Goal: Task Accomplishment & Management: Manage account settings

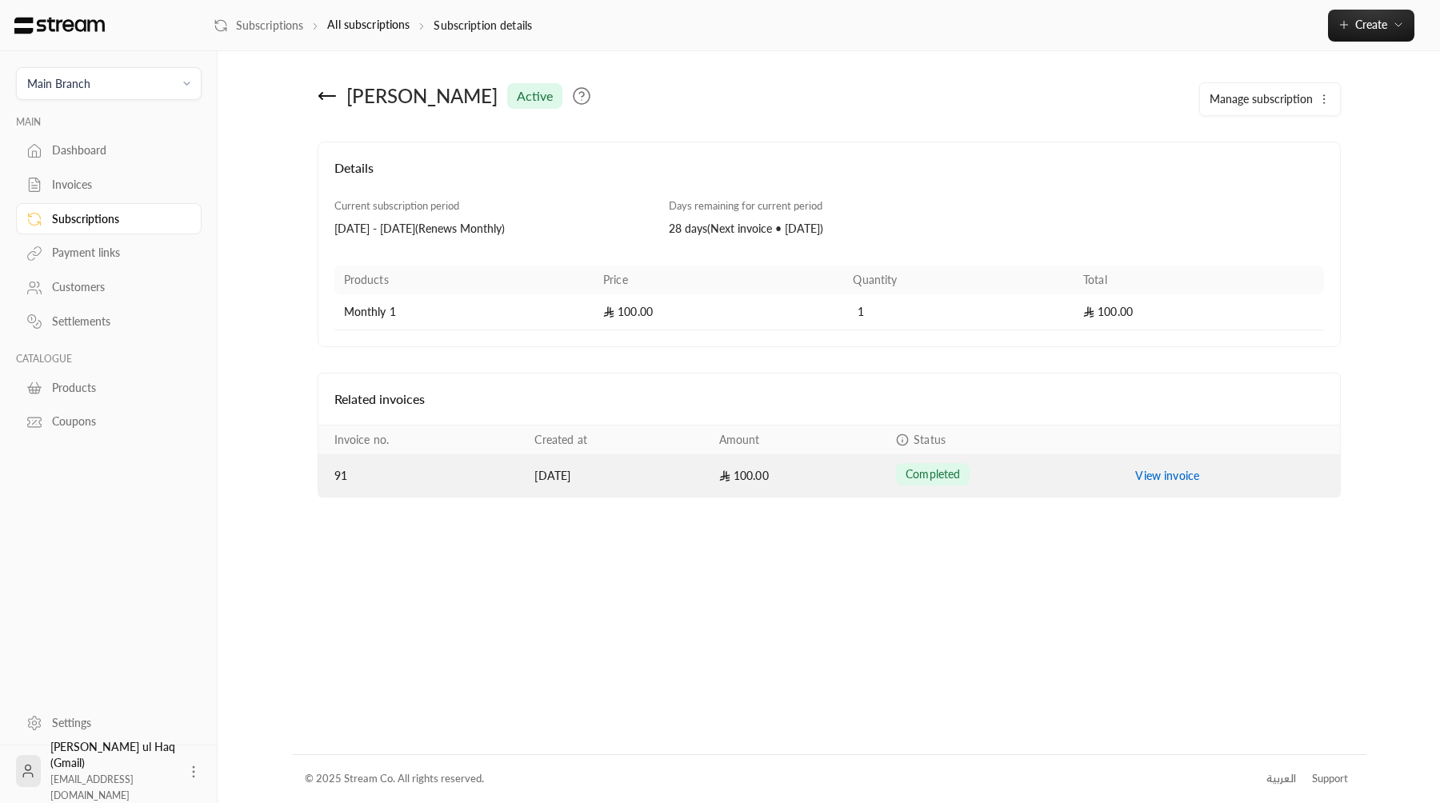
click at [1150, 478] on link "View invoice" at bounding box center [1167, 476] width 64 height 14
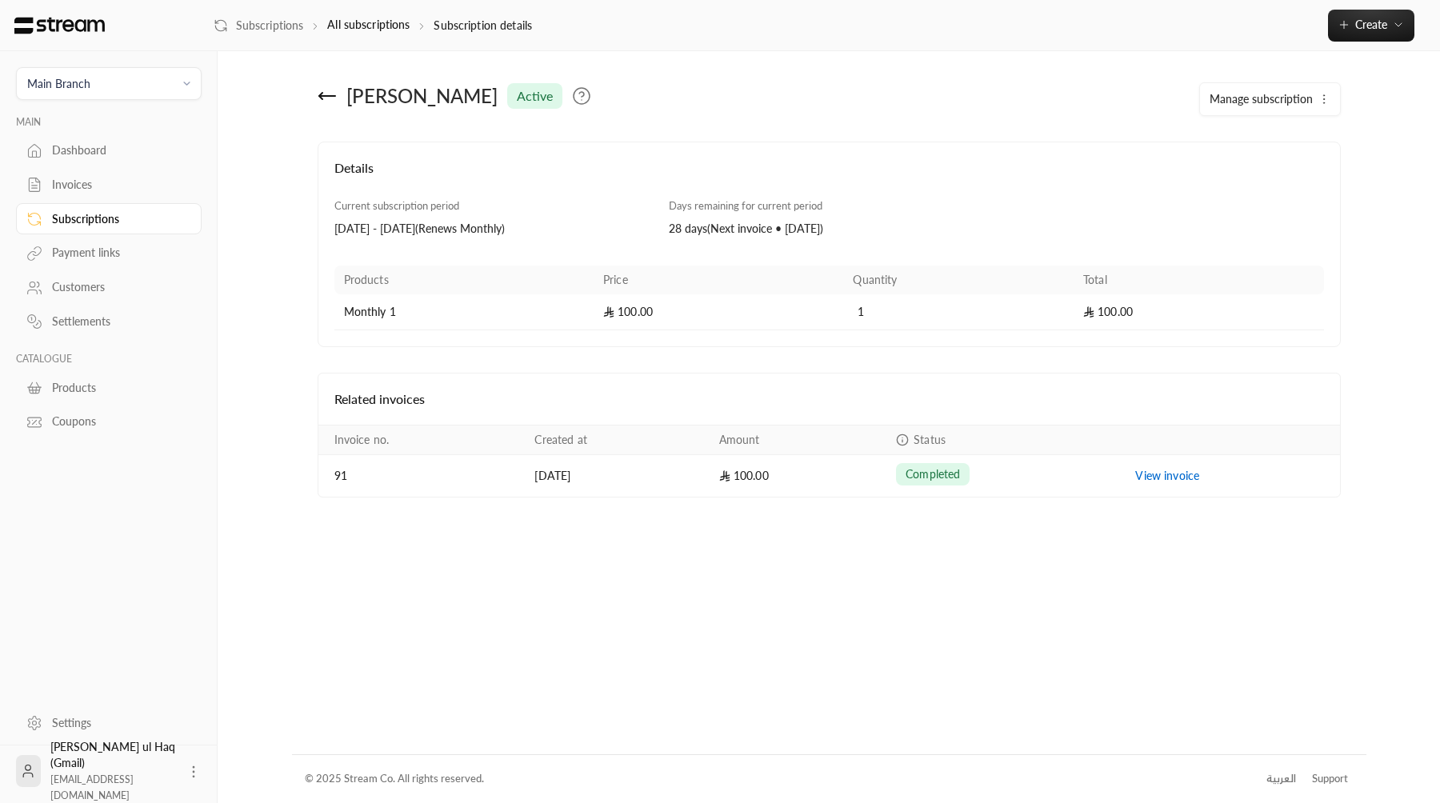
click at [1314, 104] on button "Manage subscription" at bounding box center [1270, 99] width 140 height 32
click at [1256, 206] on span "Cancel subscription" at bounding box center [1266, 205] width 97 height 14
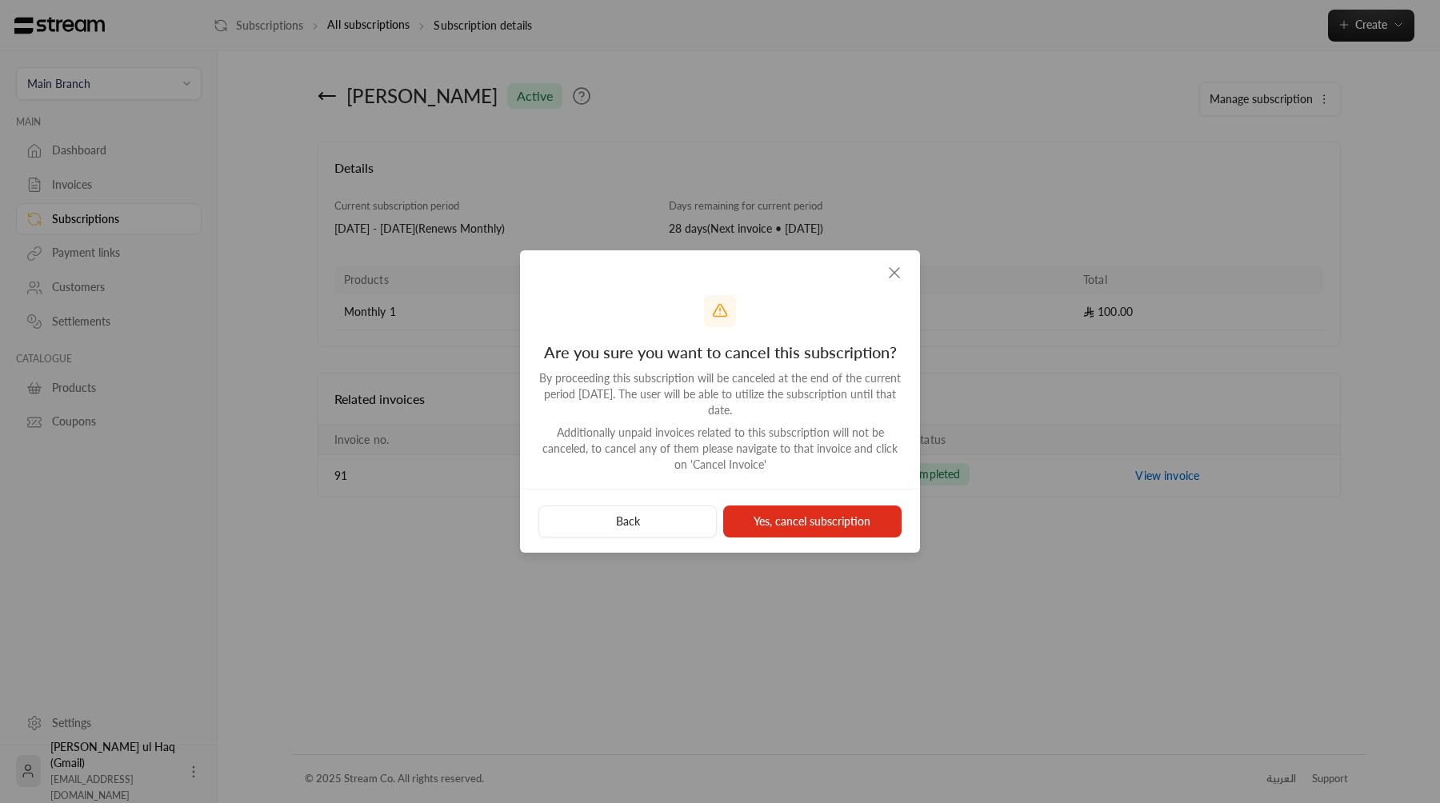
click at [902, 277] on icon "button" at bounding box center [894, 272] width 19 height 19
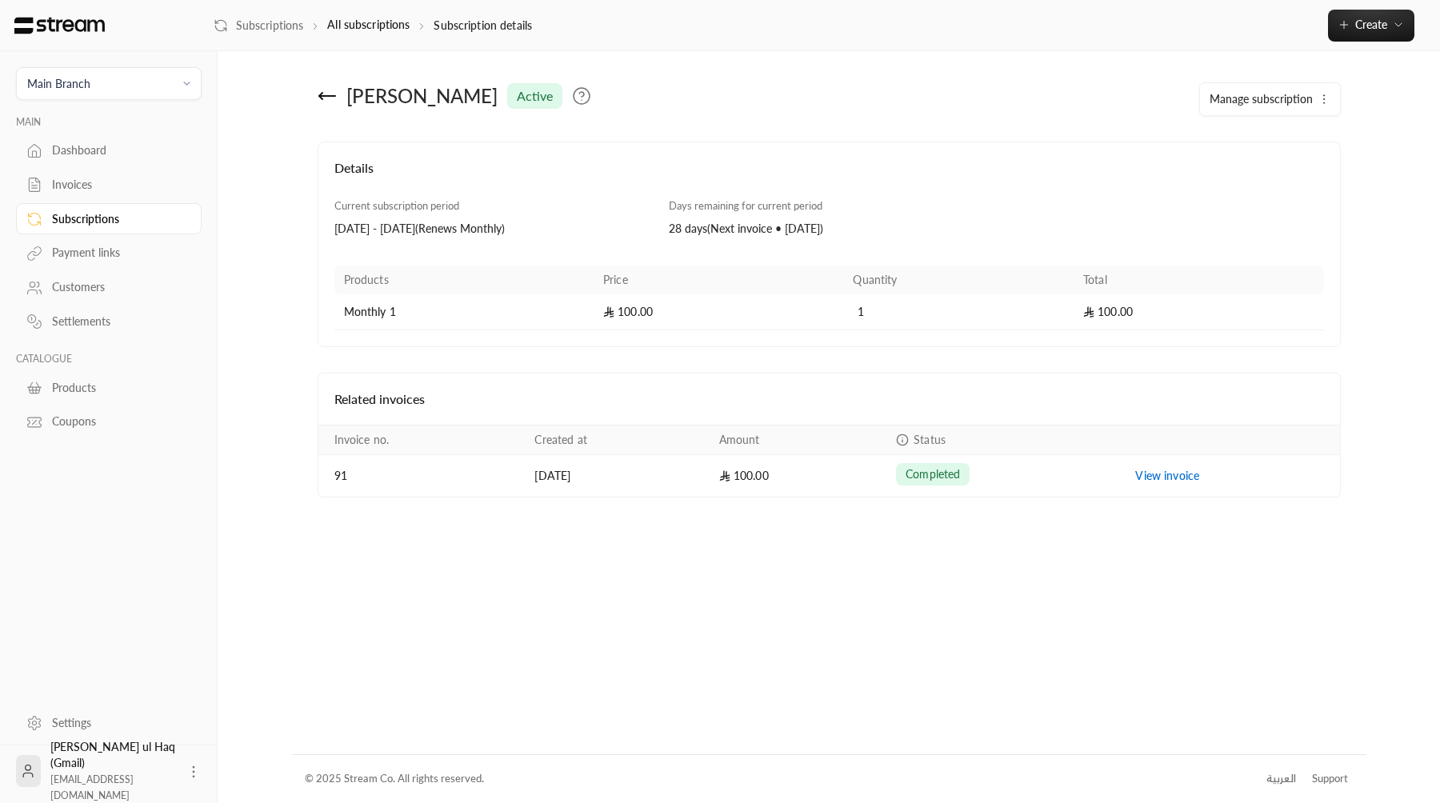
click at [165, 186] on div "Invoices" at bounding box center [117, 185] width 130 height 16
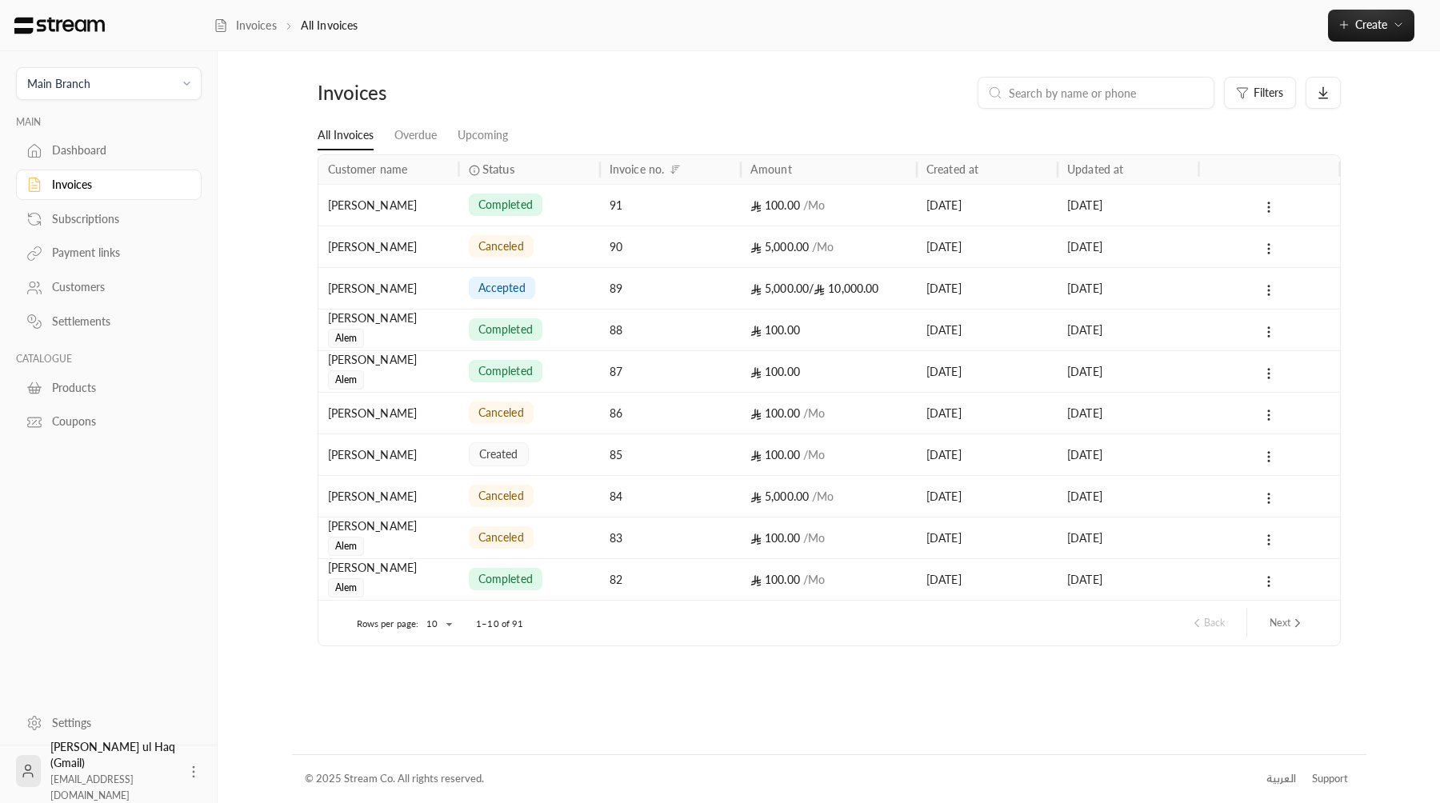
click at [143, 210] on link "Subscriptions" at bounding box center [109, 218] width 186 height 31
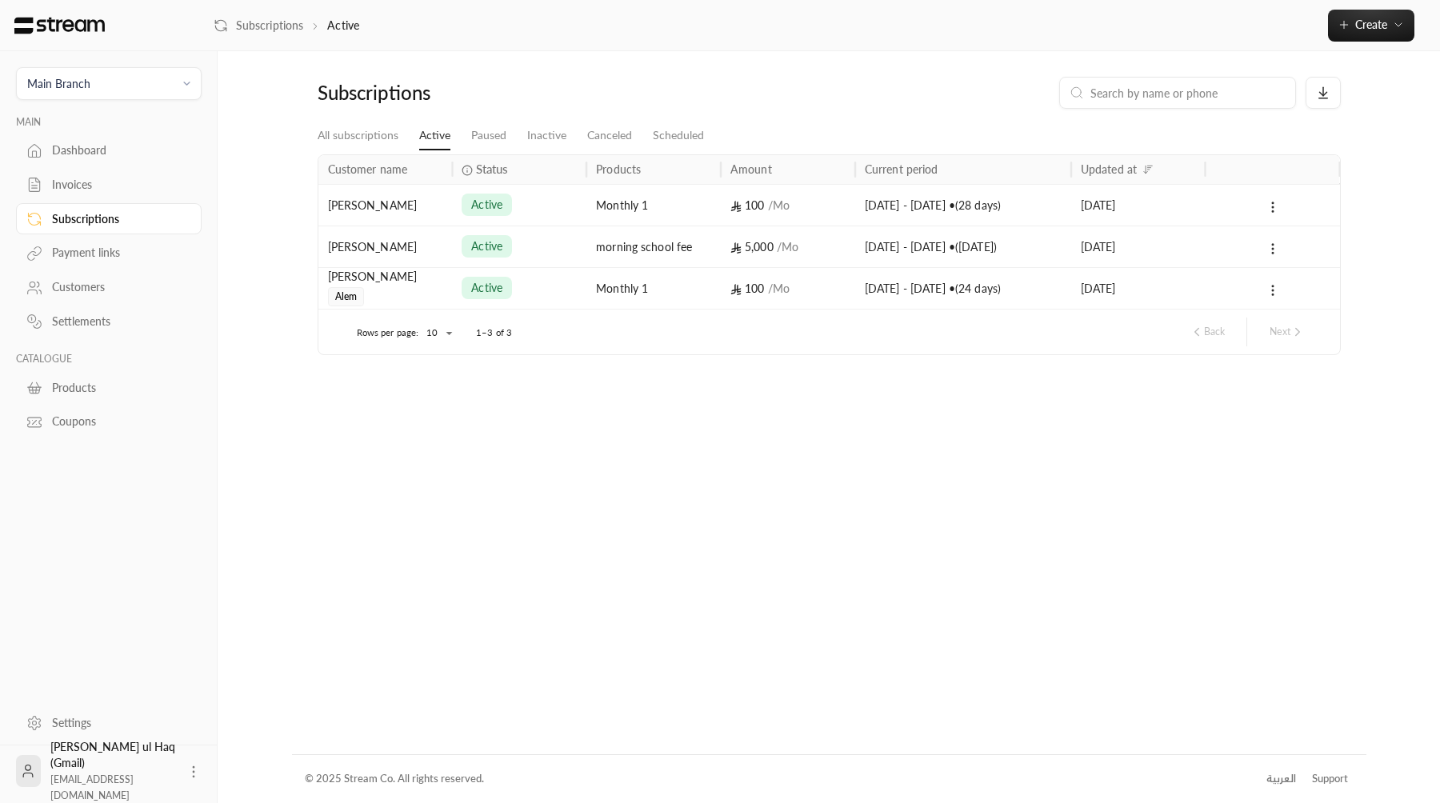
click at [155, 194] on link "Invoices" at bounding box center [109, 185] width 186 height 31
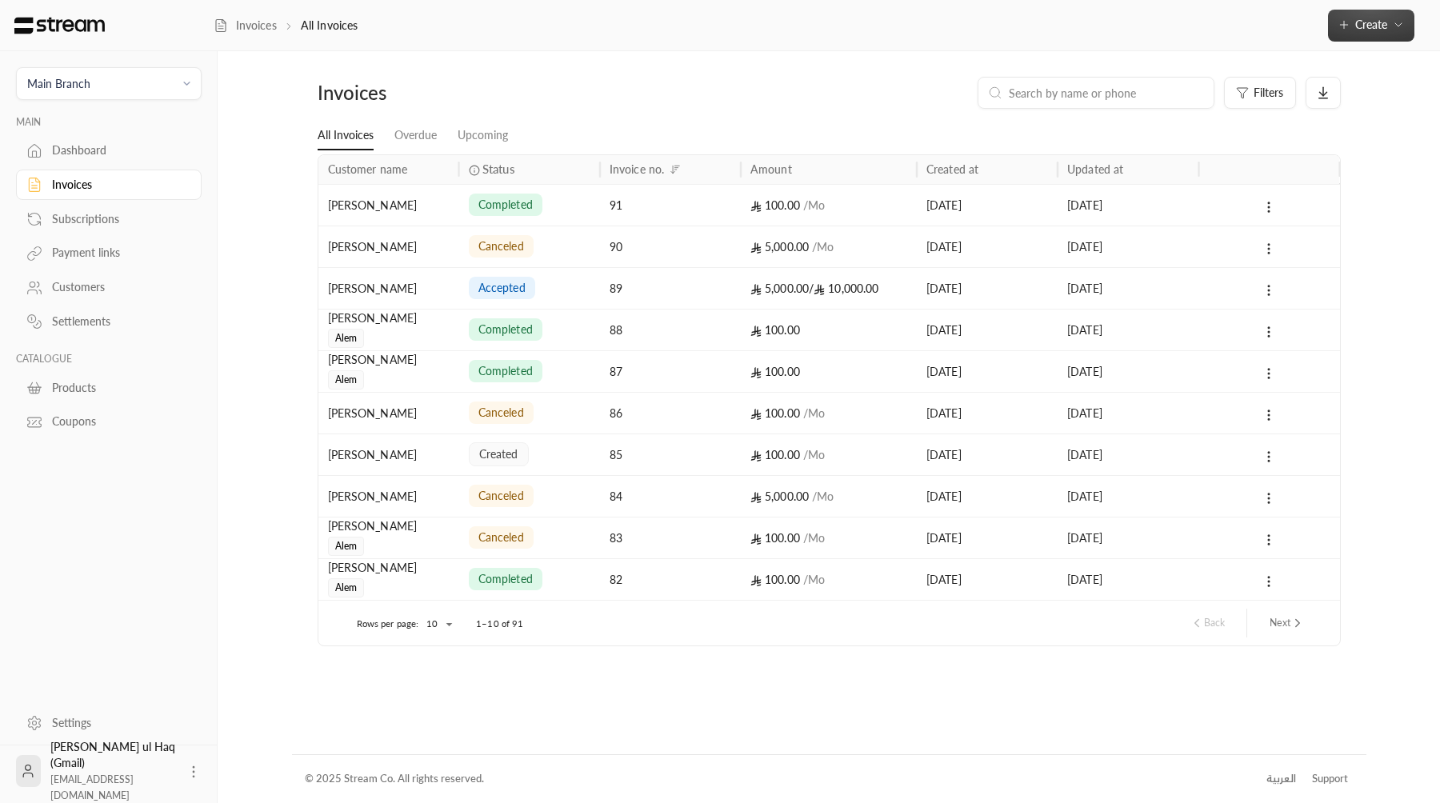
click at [1381, 34] on button "Create" at bounding box center [1371, 26] width 86 height 32
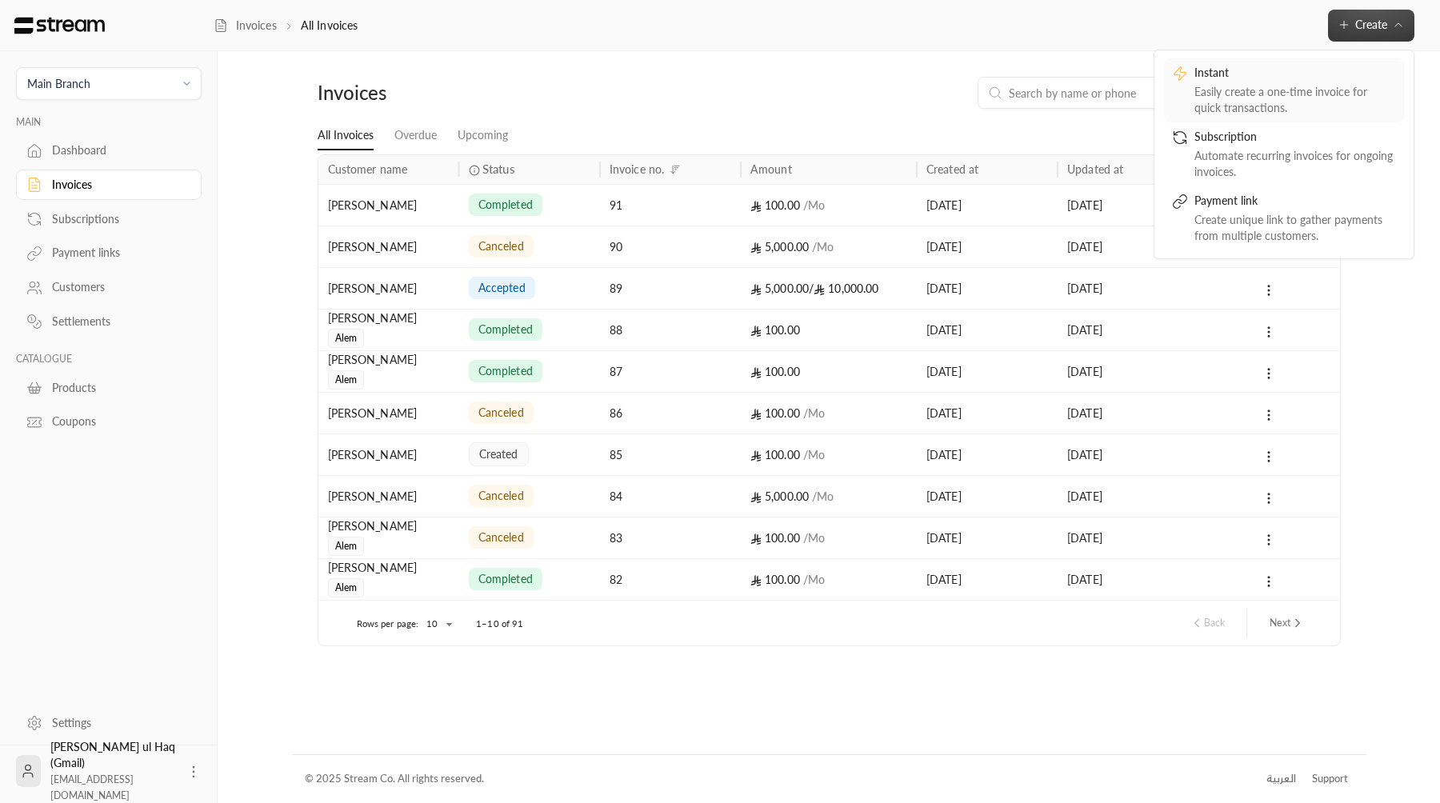
click at [1325, 79] on div "Instant" at bounding box center [1295, 74] width 202 height 19
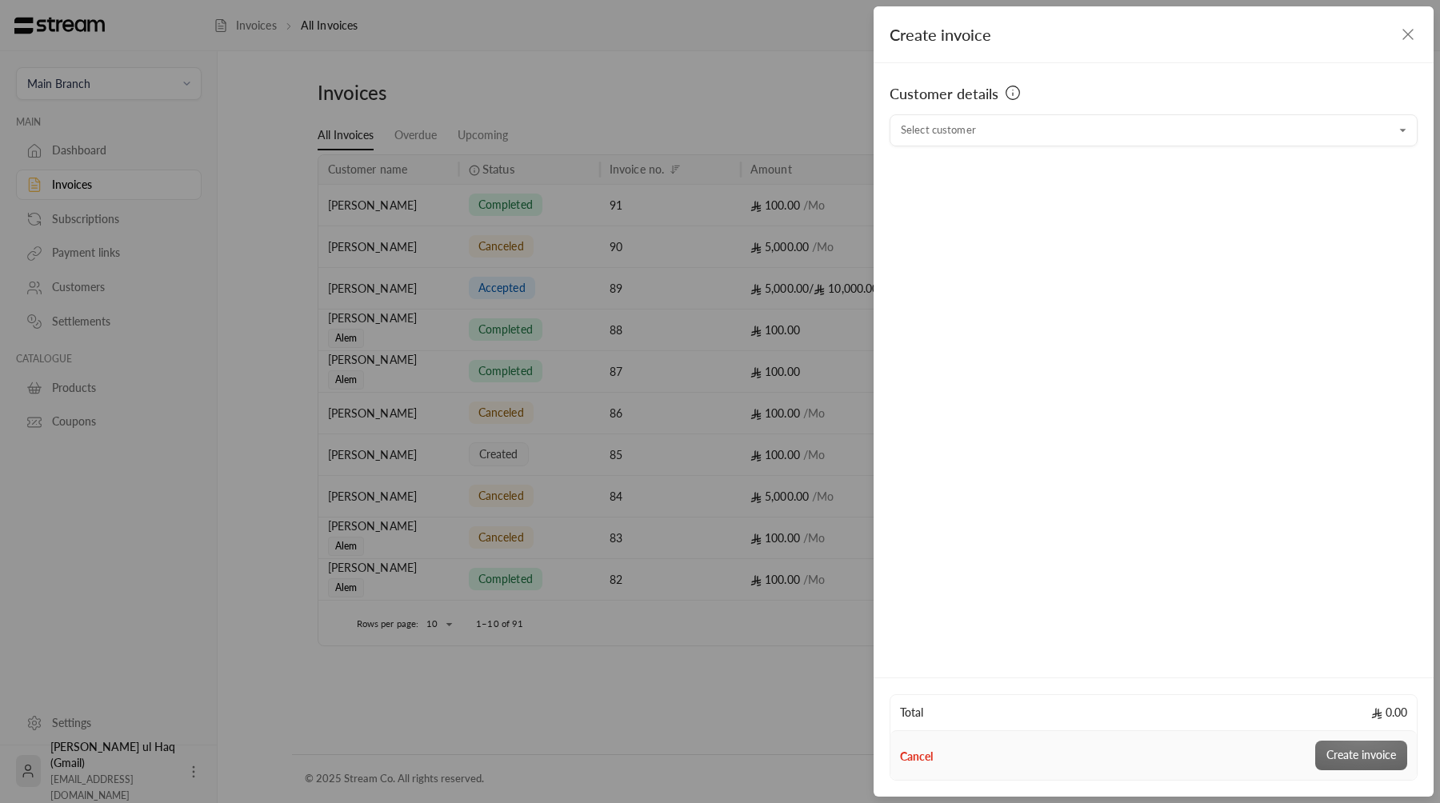
click at [1025, 108] on div "Customer details" at bounding box center [1153, 98] width 528 height 32
click at [1025, 122] on input "Select customer" at bounding box center [1153, 131] width 528 height 28
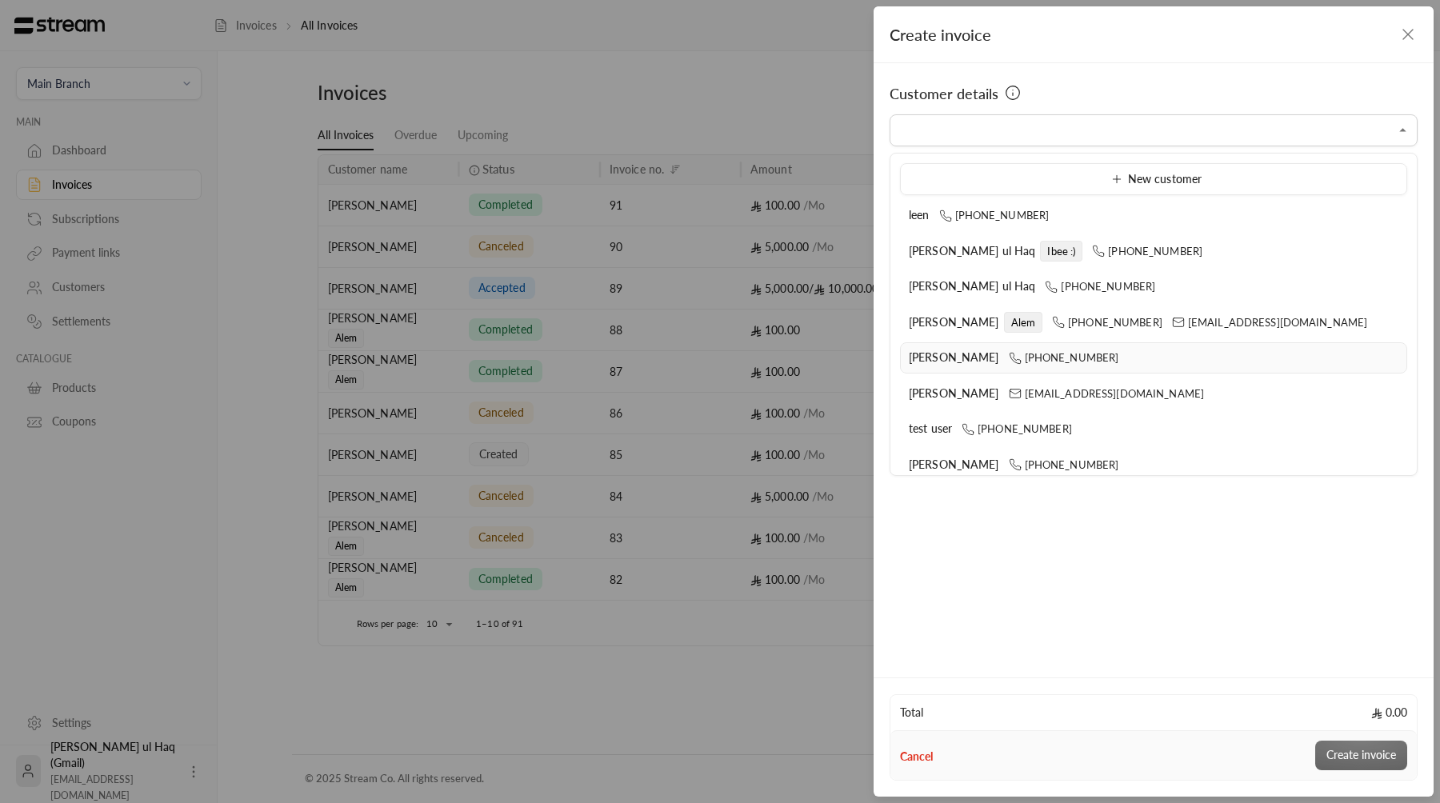
click at [939, 366] on li "[PERSON_NAME] [PHONE_NUMBER]" at bounding box center [1153, 357] width 507 height 31
type input "**********"
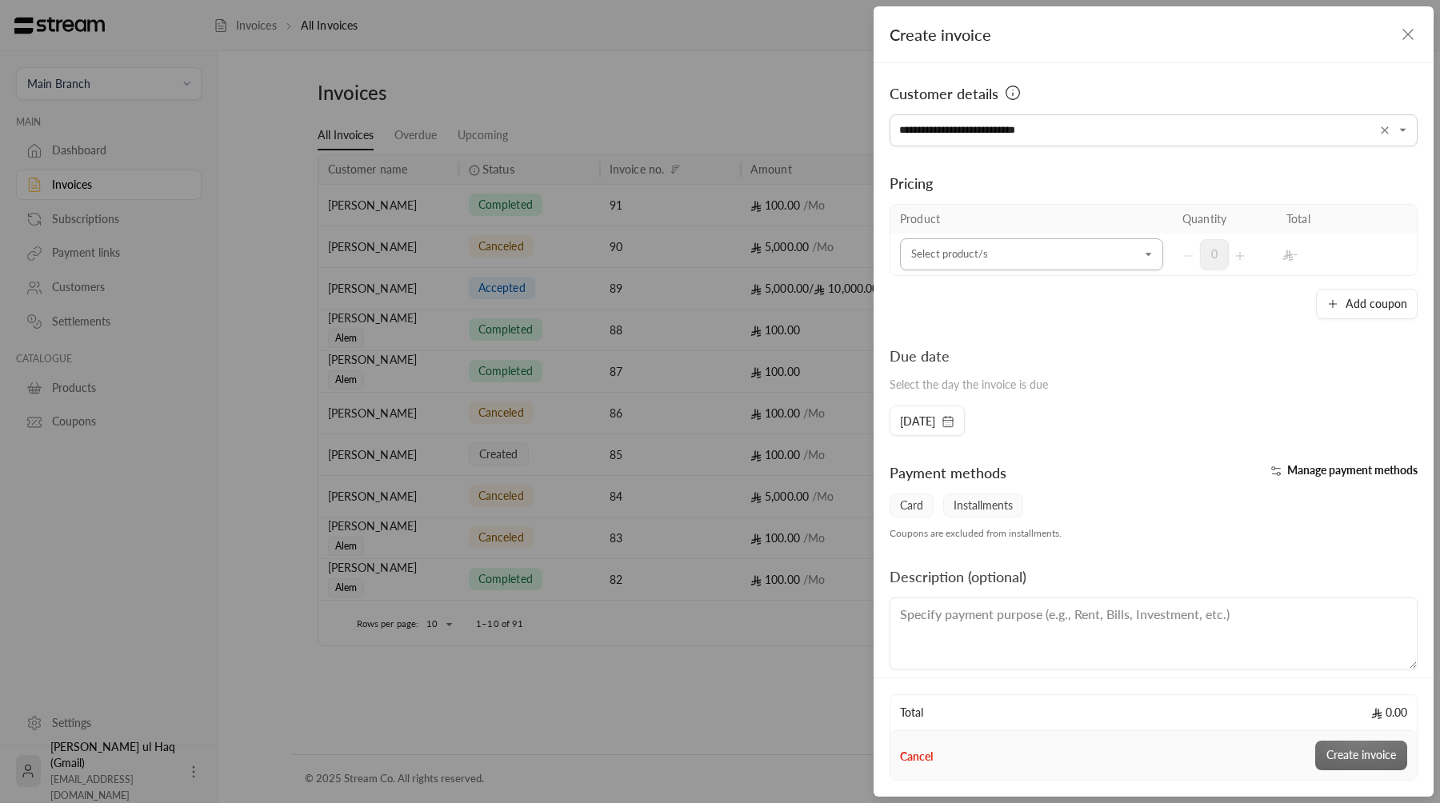
click at [932, 262] on input "Select customer" at bounding box center [1031, 255] width 263 height 28
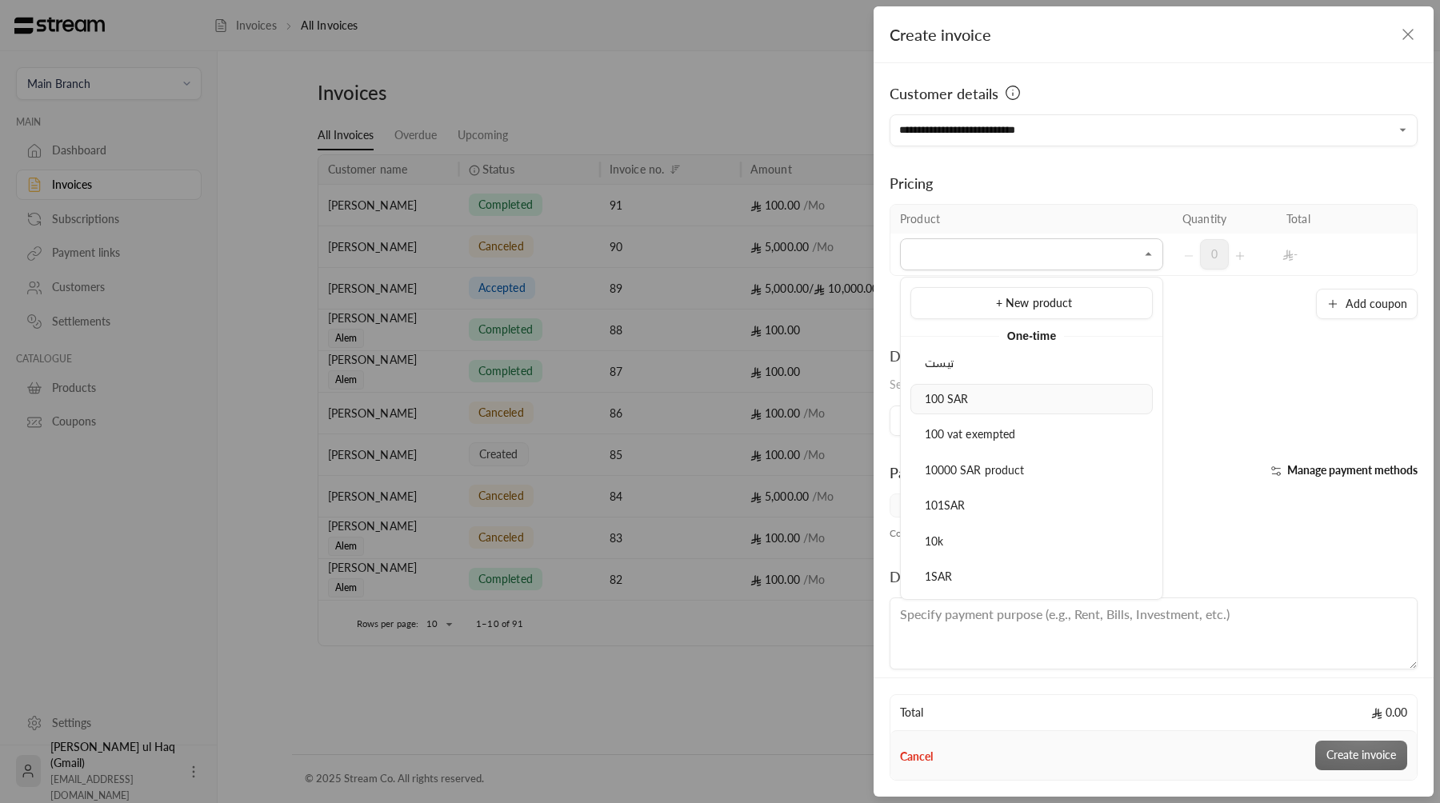
click at [963, 396] on span "100 SAR" at bounding box center [947, 399] width 44 height 14
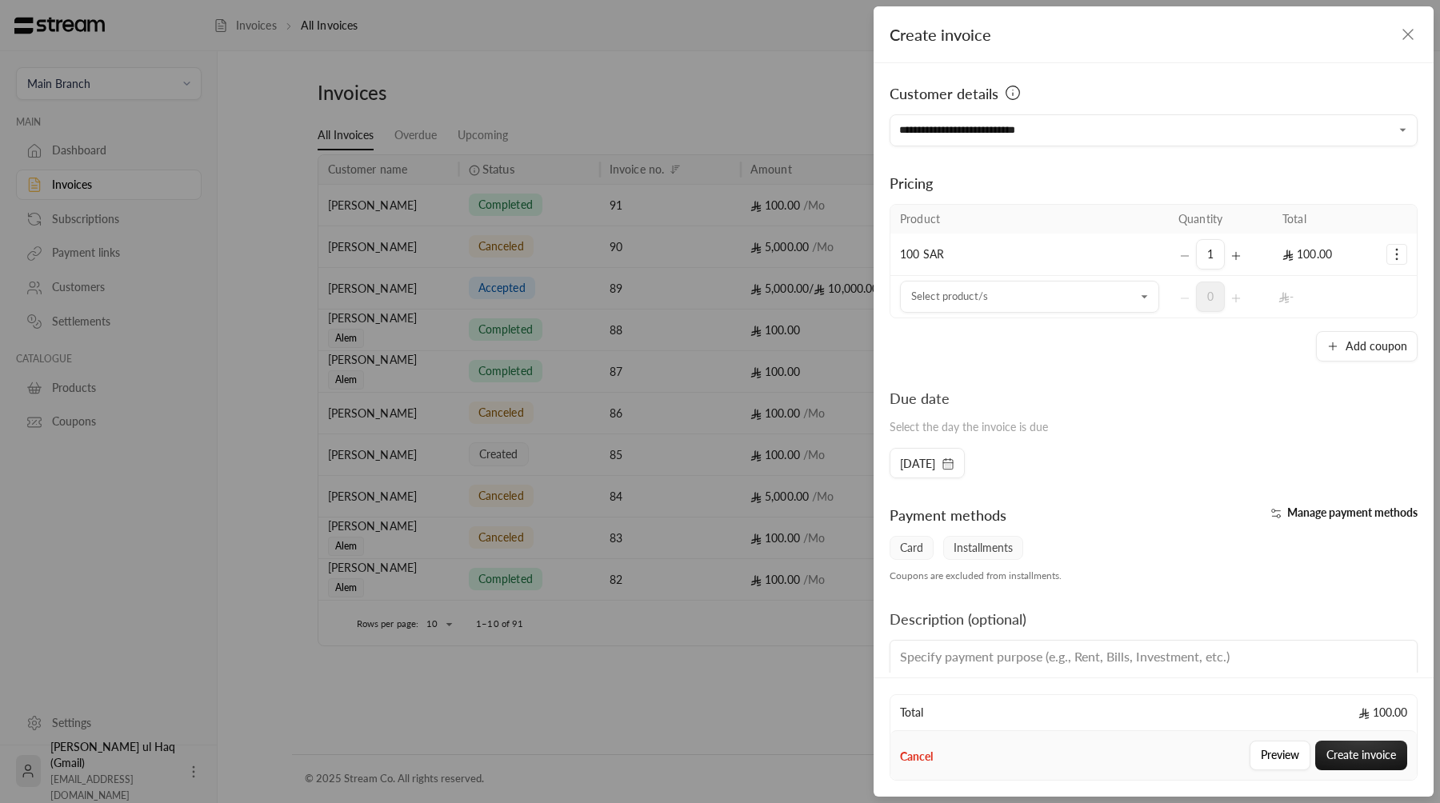
click at [1007, 258] on td "100 SAR" at bounding box center [1029, 255] width 278 height 42
click at [1391, 254] on icon "Selected Products" at bounding box center [1397, 254] width 16 height 16
click at [1368, 316] on span "Remove product" at bounding box center [1343, 322] width 77 height 13
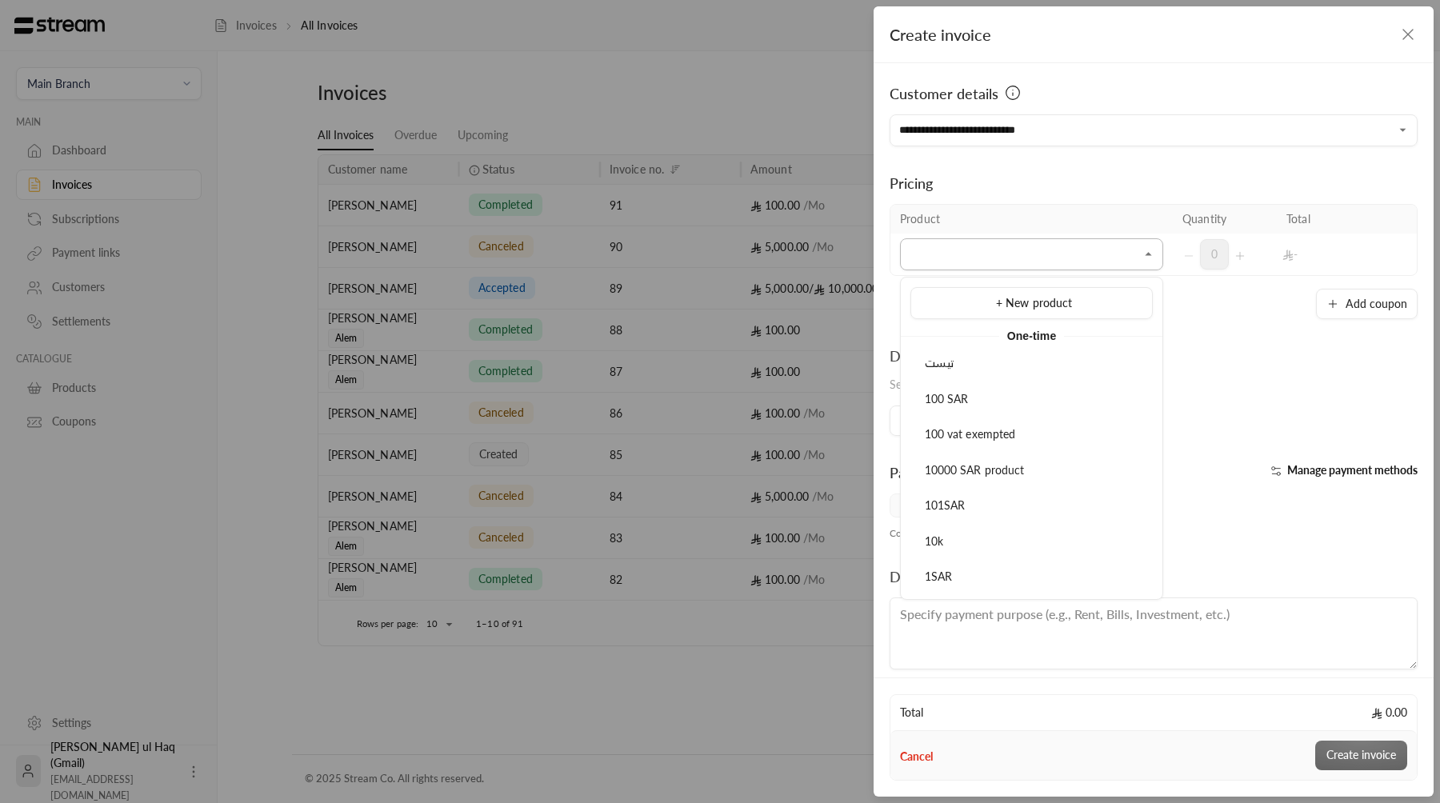
click at [1116, 246] on input "Select customer" at bounding box center [1031, 255] width 263 height 28
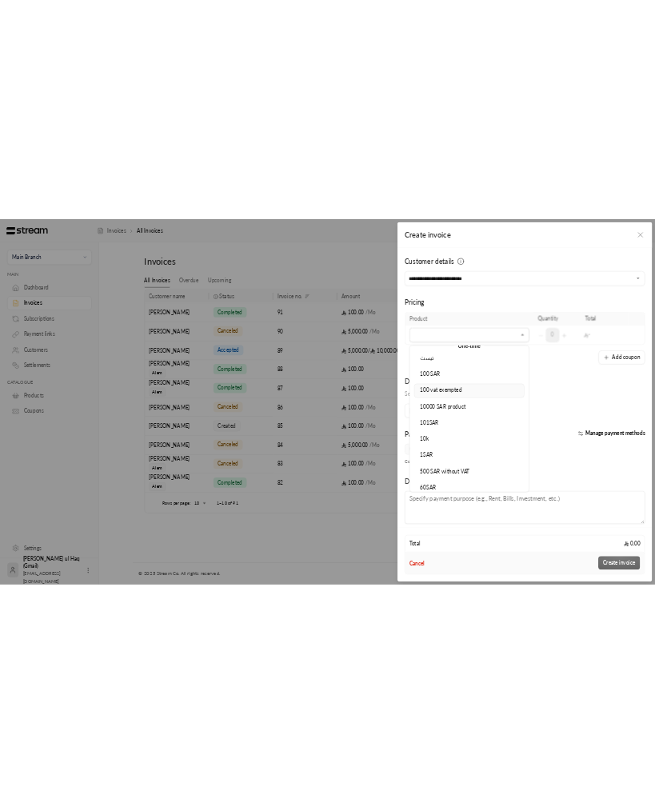
scroll to position [64, 0]
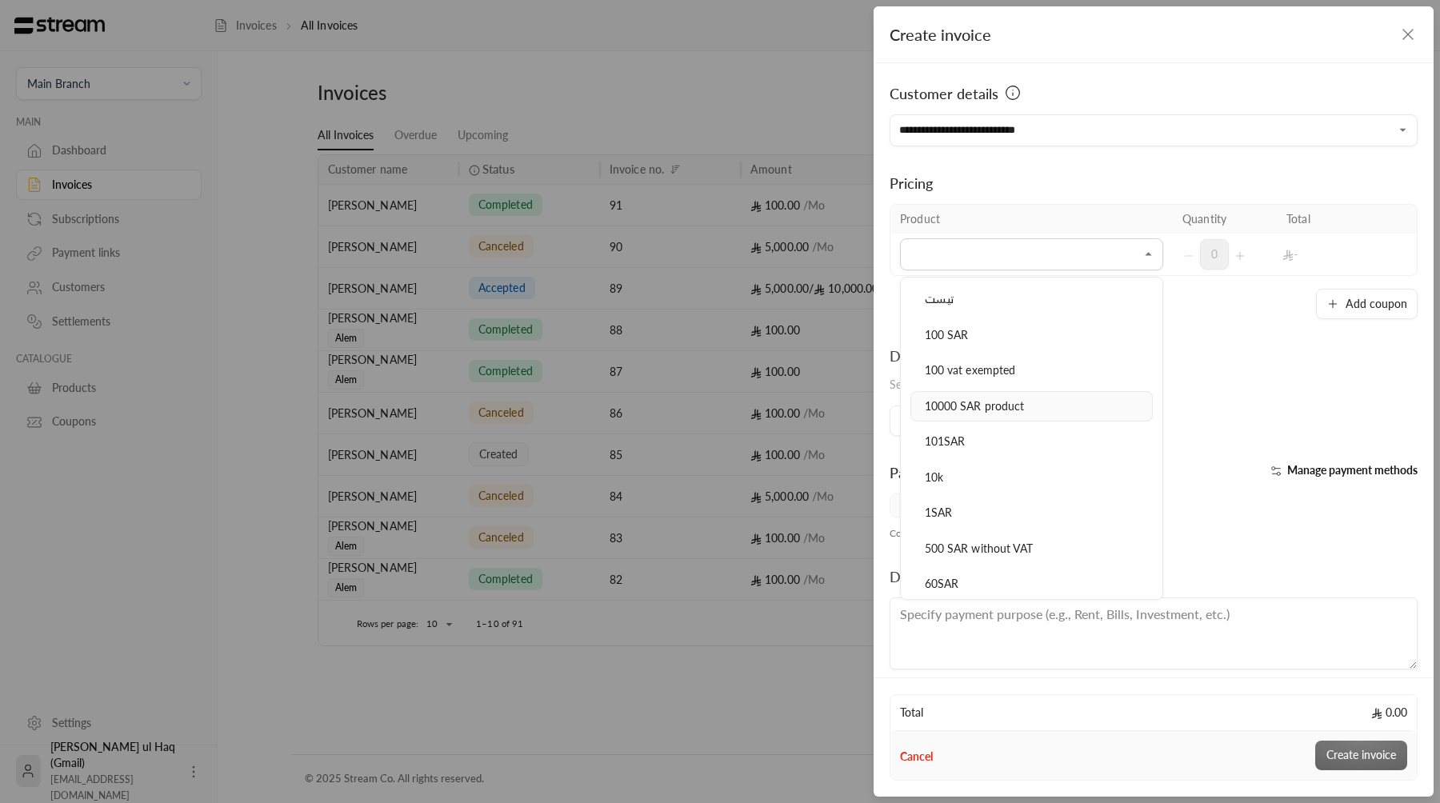
click at [1069, 413] on div "10000 SAR product" at bounding box center [1031, 406] width 225 height 17
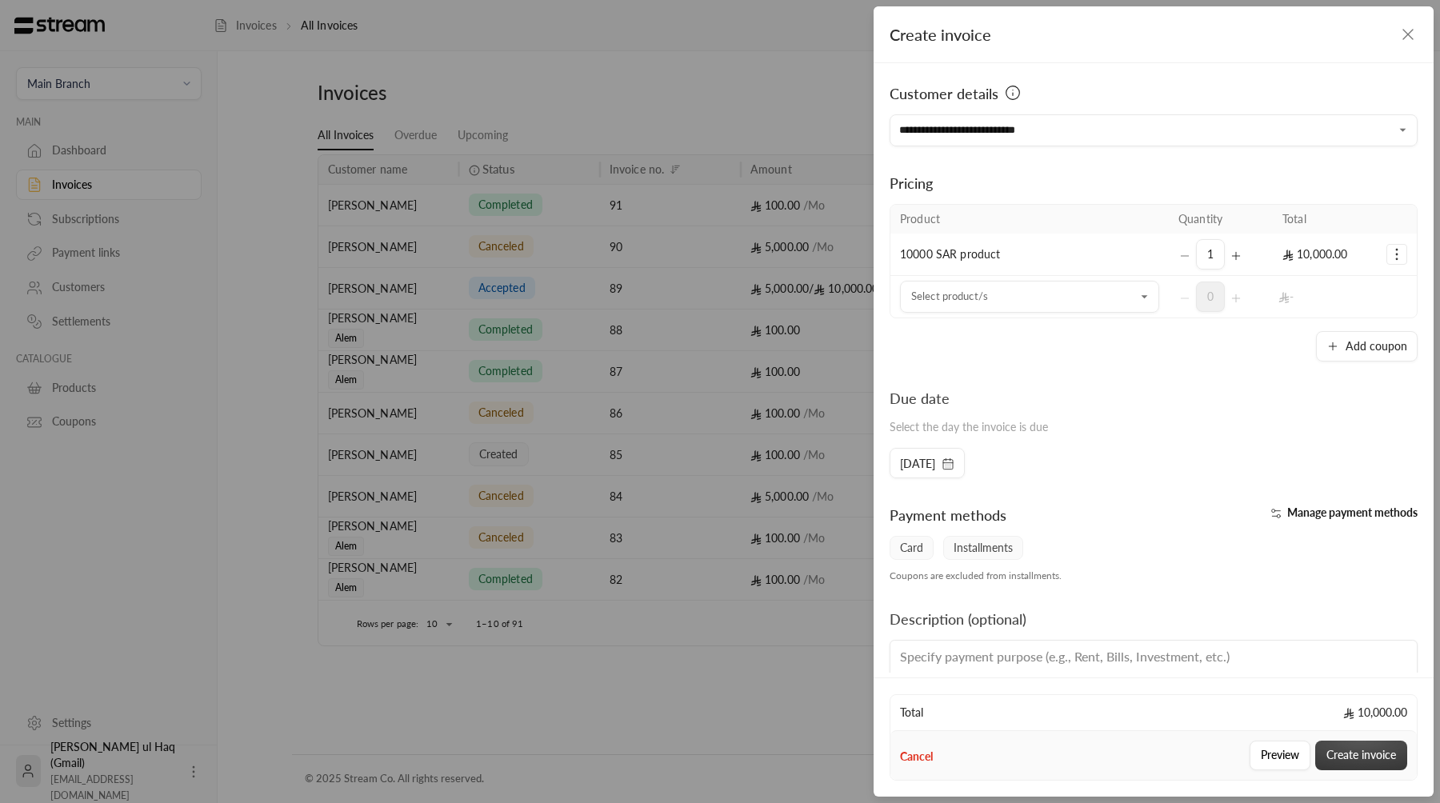
click at [1390, 754] on button "Create invoice" at bounding box center [1361, 756] width 92 height 30
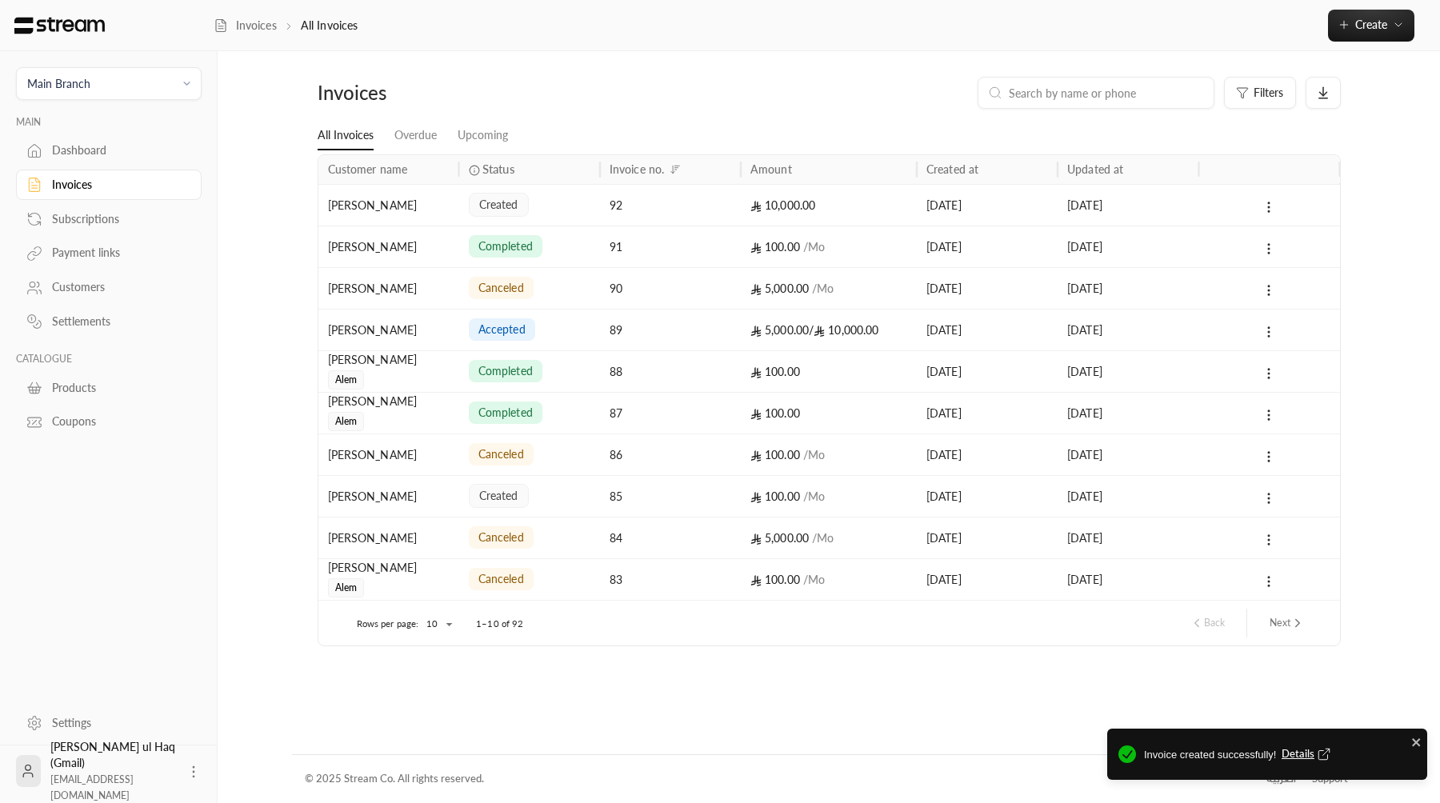
click at [516, 199] on span "created" at bounding box center [498, 205] width 39 height 16
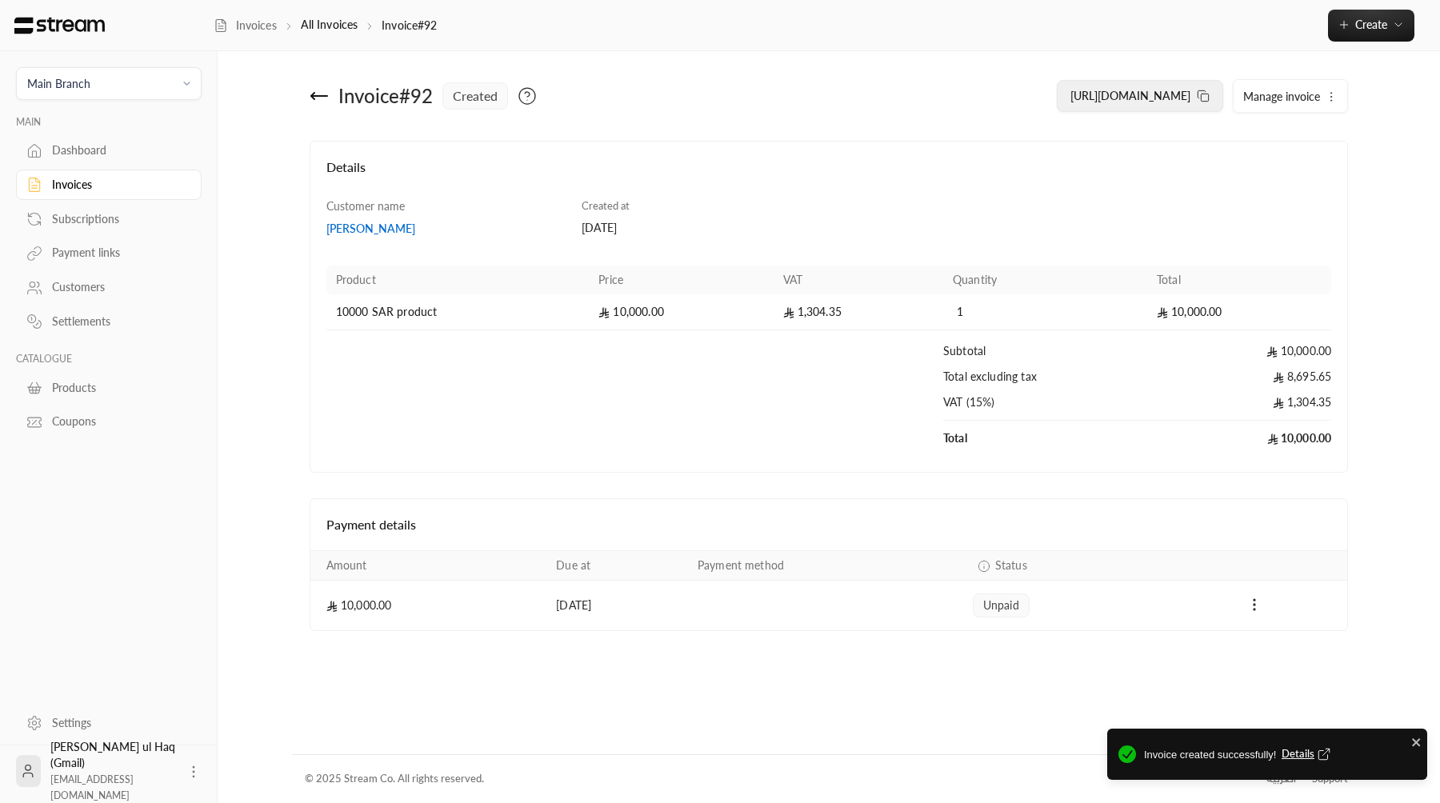
click at [1201, 90] on icon at bounding box center [1203, 96] width 13 height 13
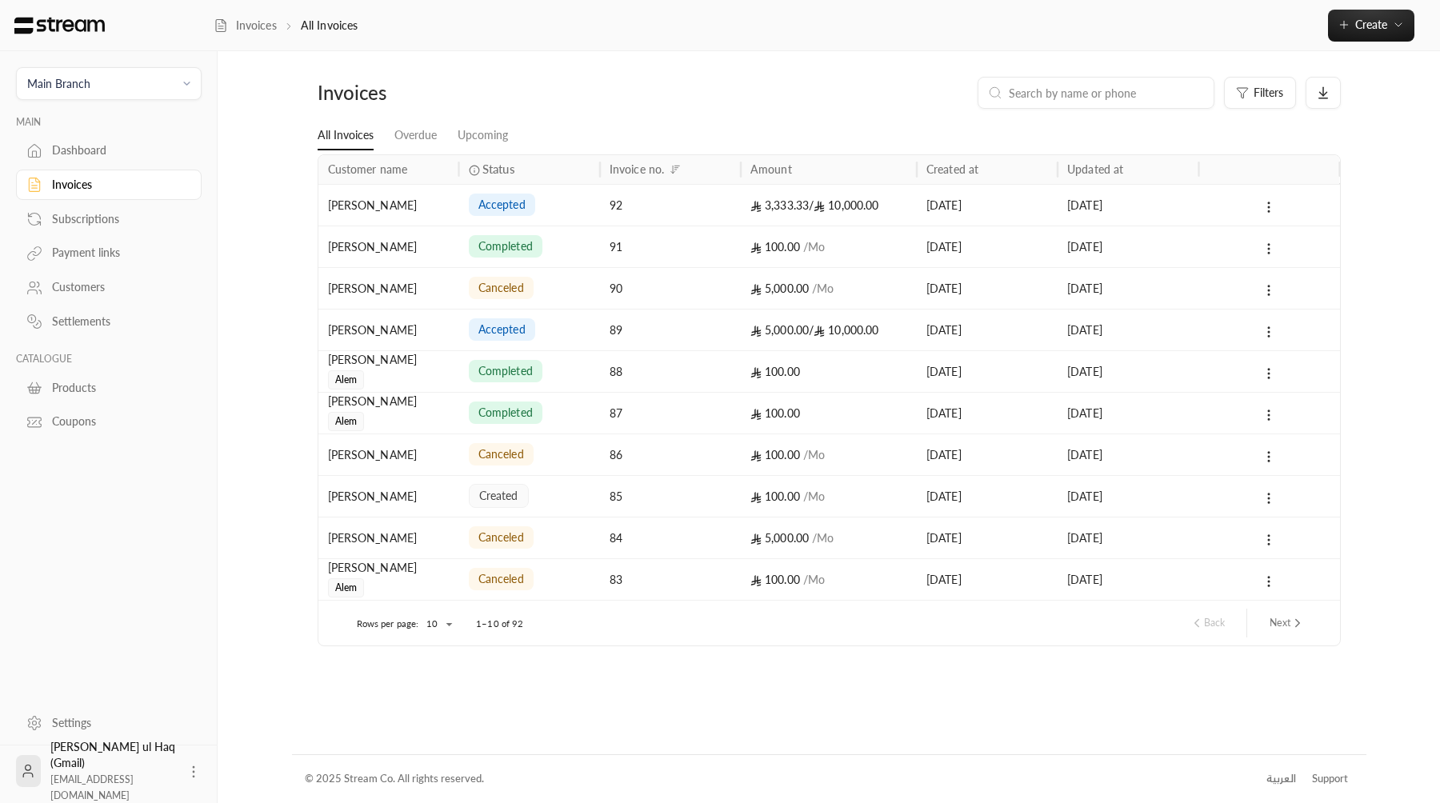
click at [666, 218] on div "92" at bounding box center [670, 205] width 122 height 41
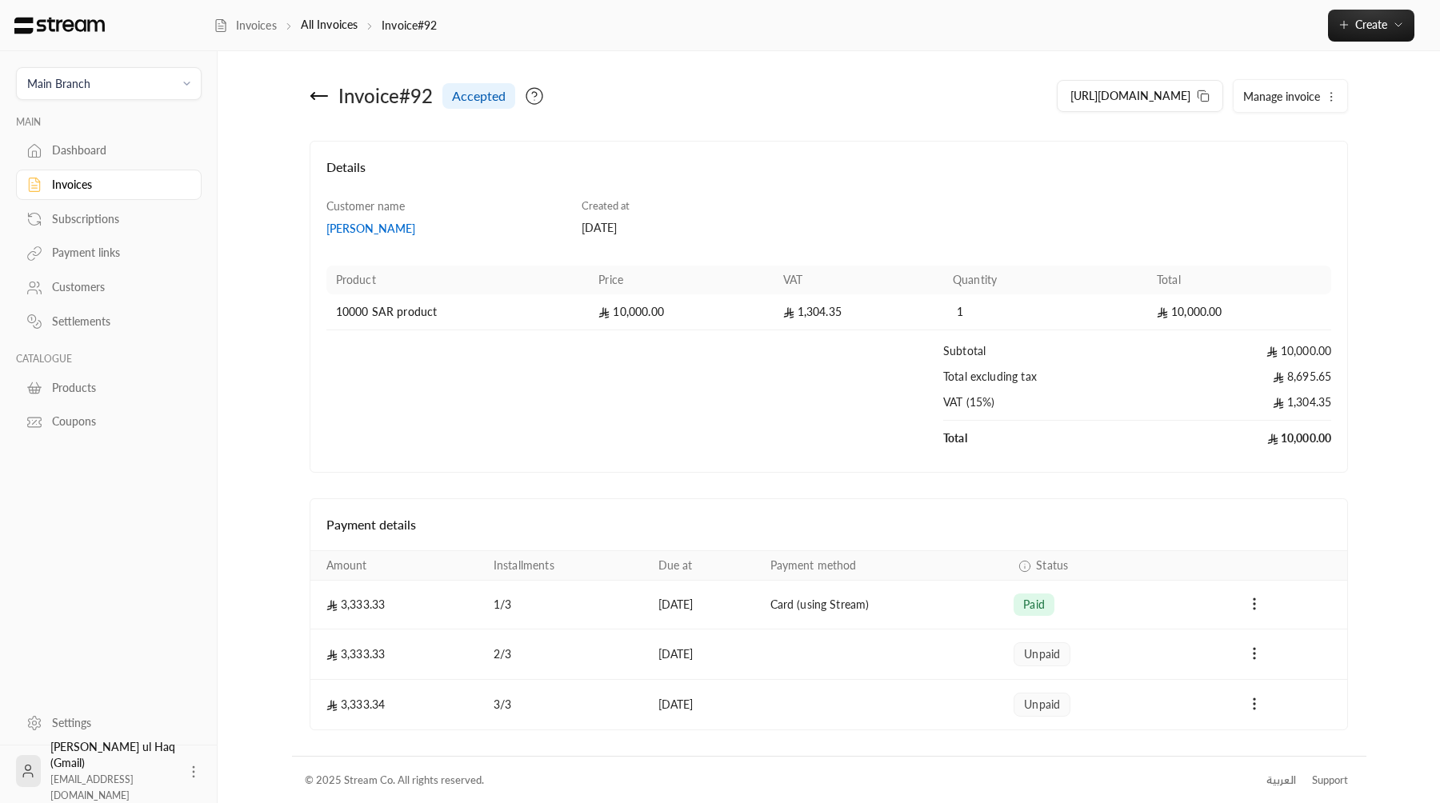
click at [1281, 101] on span "Manage invoice" at bounding box center [1281, 97] width 77 height 14
click at [1264, 144] on span "Cancel" at bounding box center [1267, 142] width 30 height 13
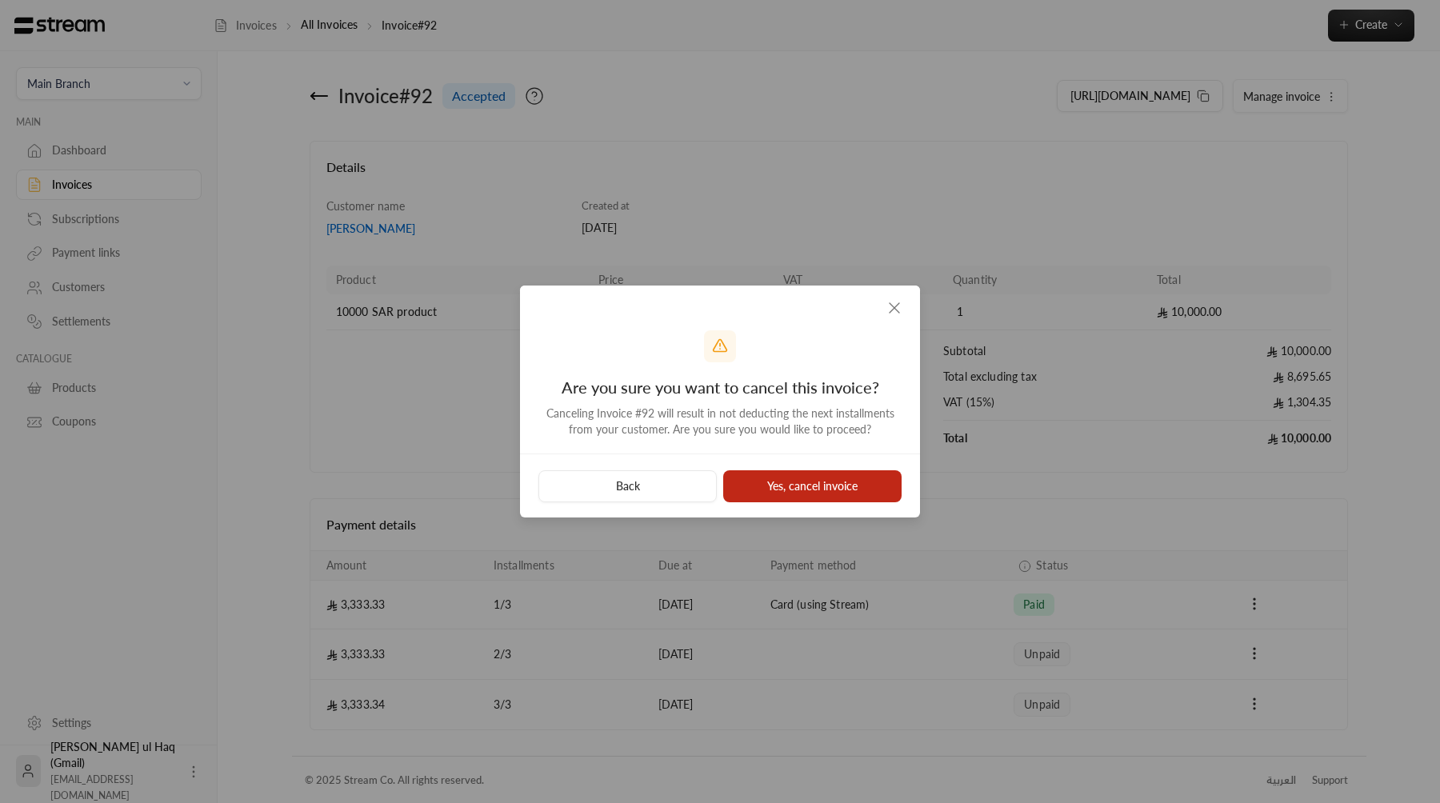
click at [779, 486] on button "Yes, cancel invoice" at bounding box center [812, 486] width 178 height 32
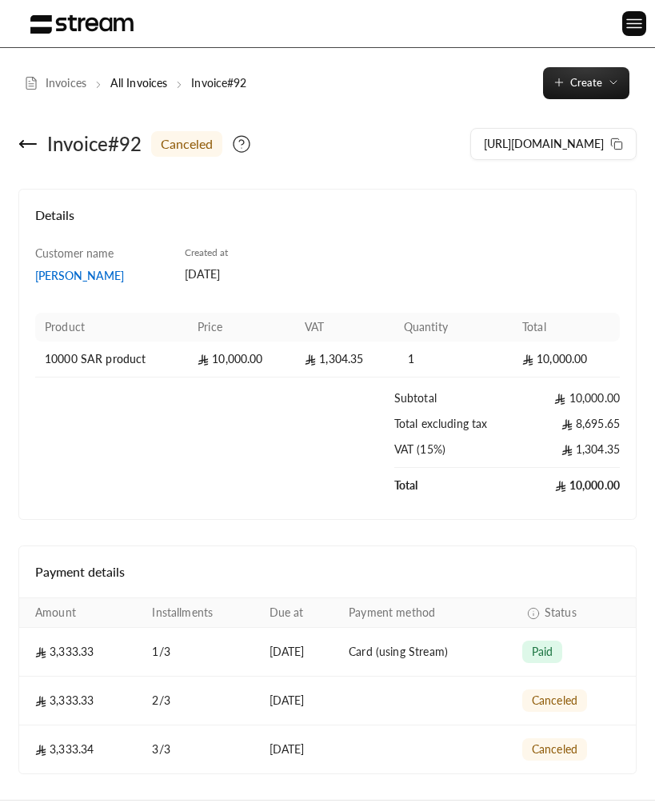
scroll to position [42, 0]
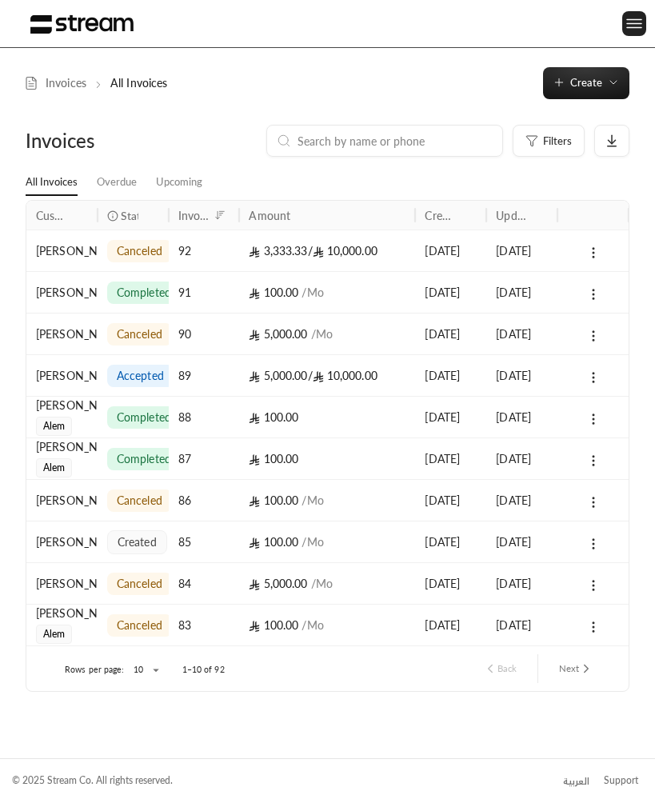
click at [631, 22] on img at bounding box center [634, 24] width 19 height 20
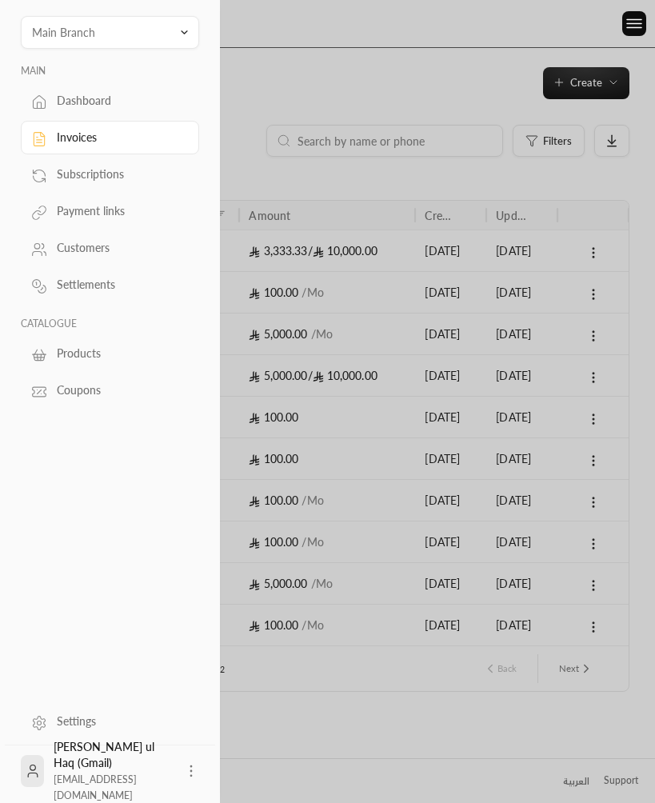
click at [151, 176] on div "Subscriptions" at bounding box center [118, 174] width 122 height 16
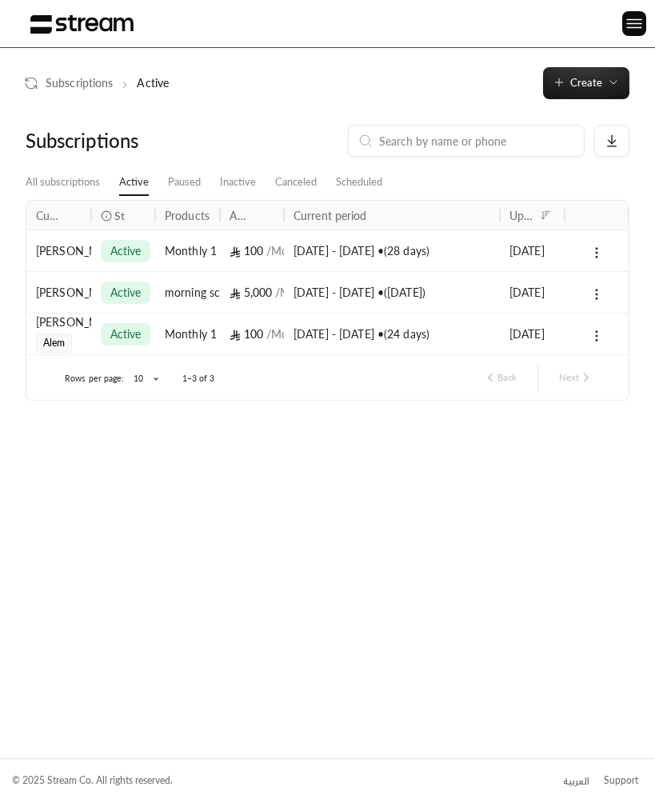
click at [334, 269] on div "[DATE] - [DATE] • ( 28 days )" at bounding box center [392, 250] width 197 height 41
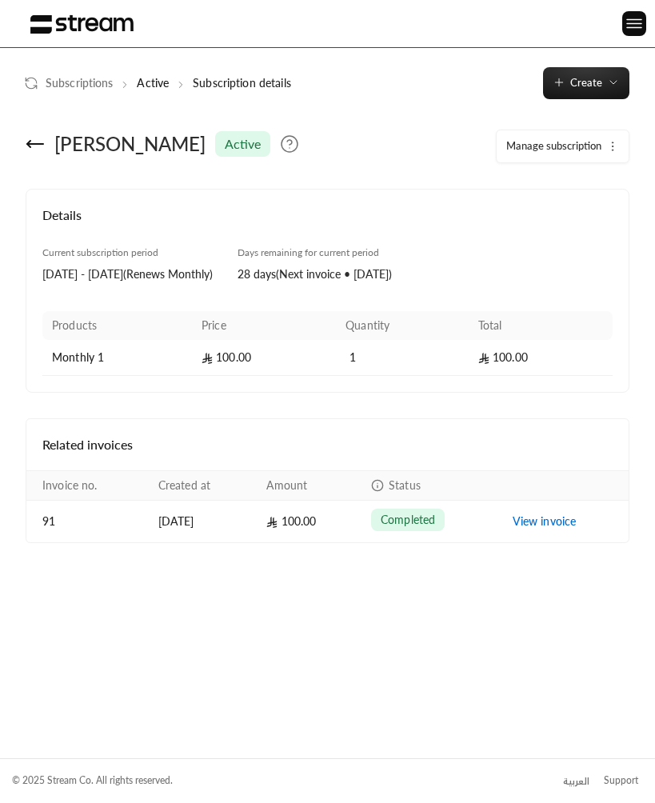
click at [592, 156] on button "Manage subscription" at bounding box center [563, 146] width 132 height 32
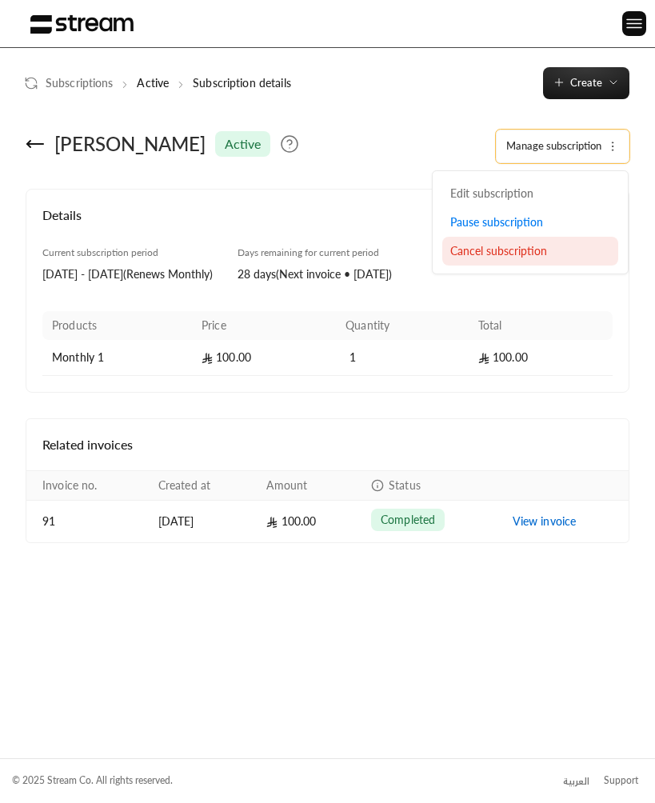
click at [576, 247] on div "Cancel subscription" at bounding box center [530, 251] width 160 height 16
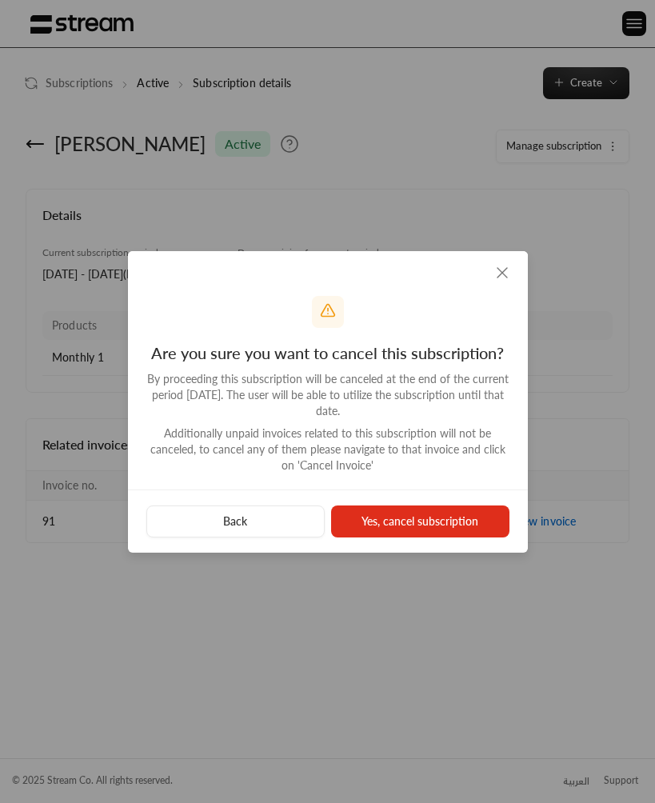
click at [386, 514] on button "Yes, cancel subscription" at bounding box center [420, 522] width 178 height 32
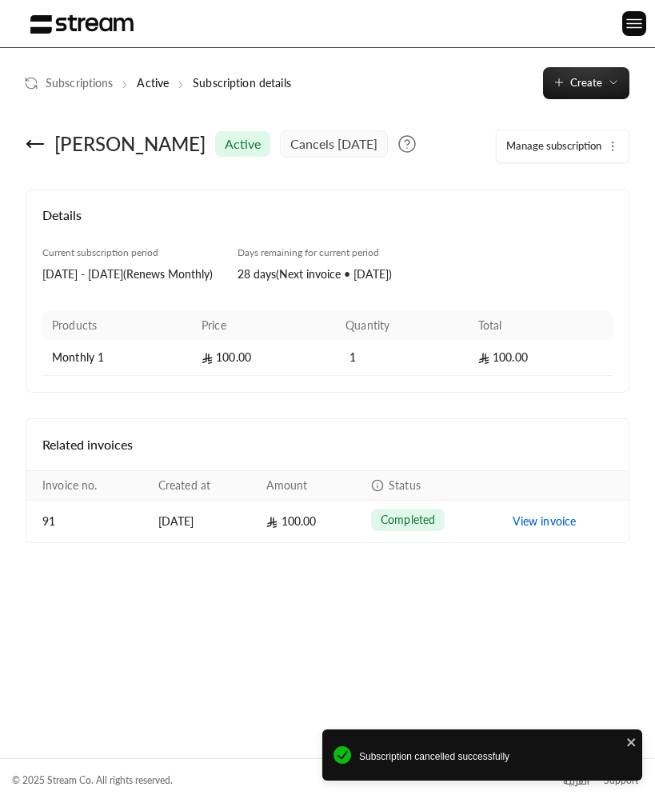
click at [585, 144] on span "Manage subscription" at bounding box center [553, 145] width 95 height 13
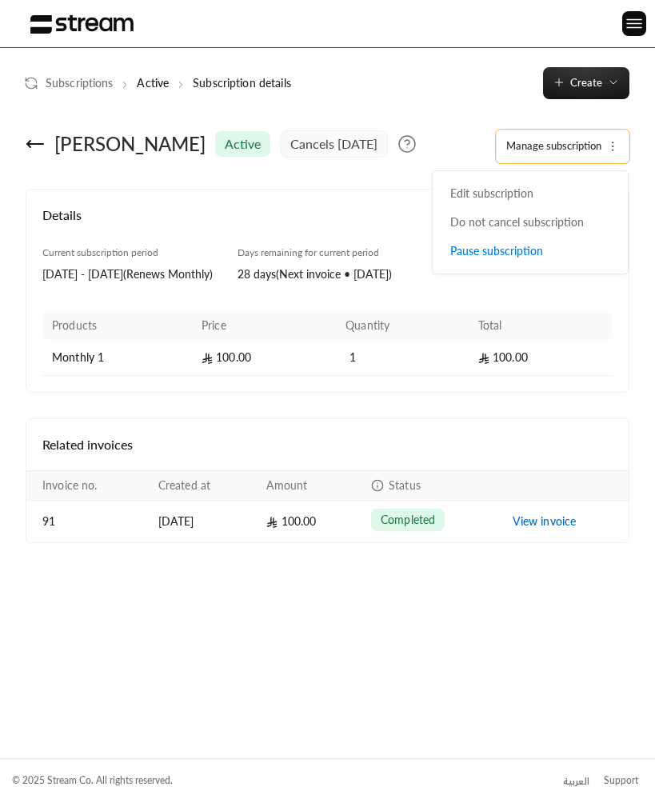
click at [568, 302] on div "Current subscription period [DATE] - [DATE] ( Renews Monthly ) Days remaining f…" at bounding box center [327, 274] width 585 height 56
